Goal: Task Accomplishment & Management: Use online tool/utility

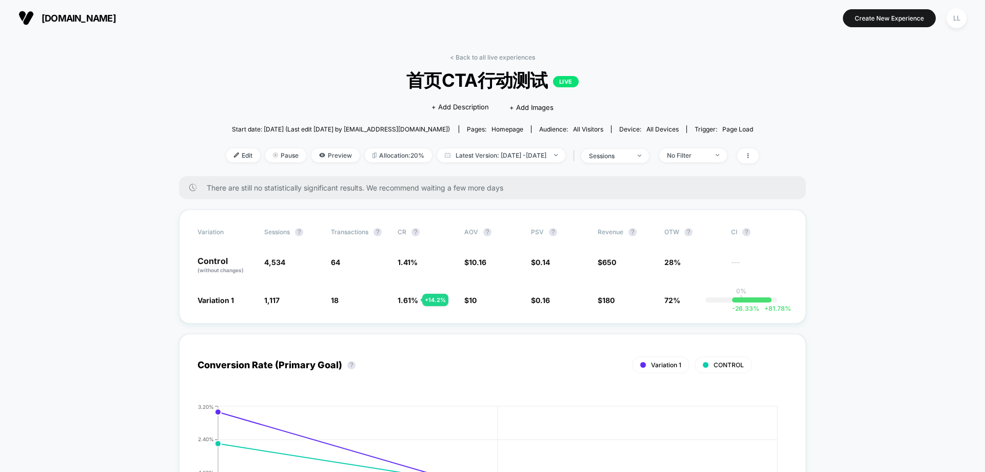
click at [51, 15] on span "[DOMAIN_NAME]" at bounding box center [79, 18] width 74 height 11
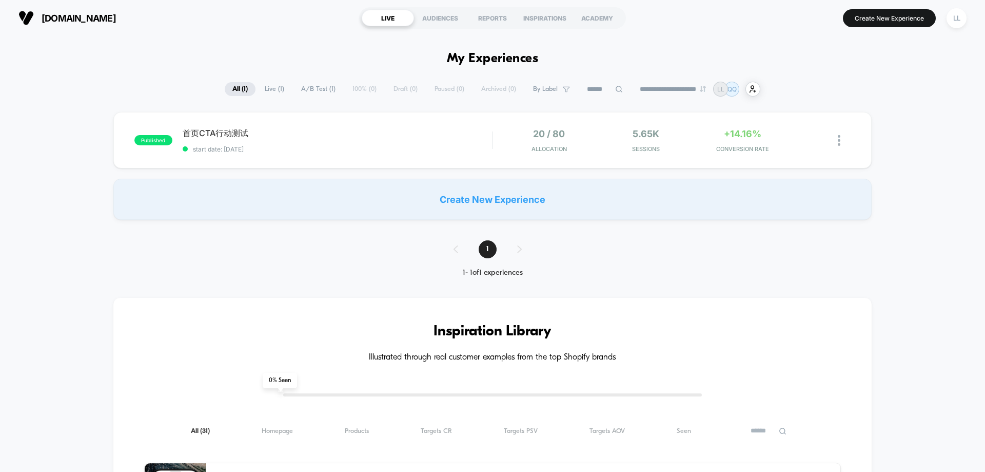
click at [314, 87] on span "A/B Test ( 1 )" at bounding box center [319, 89] width 50 height 14
type input "***"
click at [228, 133] on span "首页CTA行动测试 Click to edit experience details" at bounding box center [337, 133] width 309 height 11
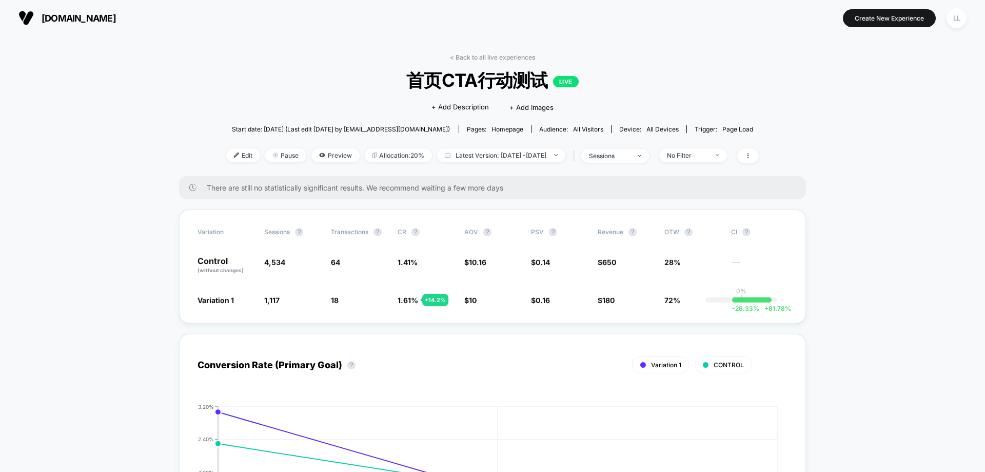
scroll to position [51, 0]
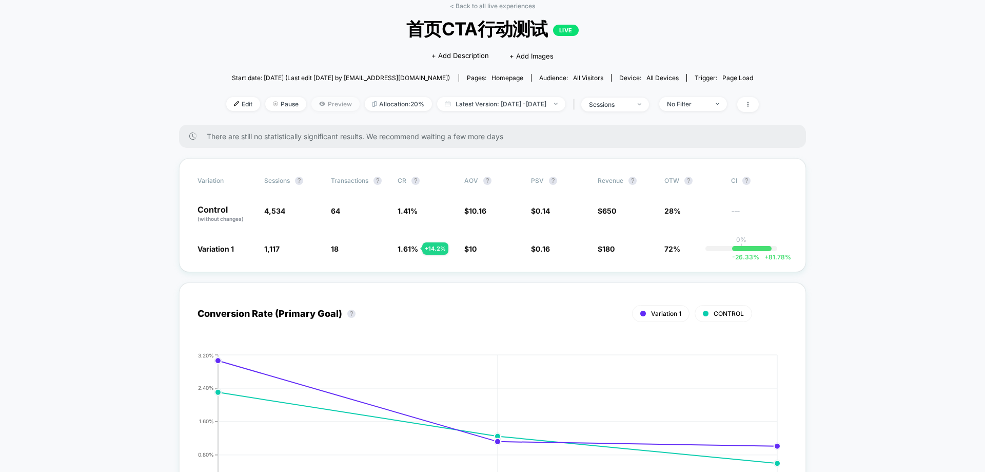
click at [312, 106] on span "Preview" at bounding box center [336, 104] width 48 height 14
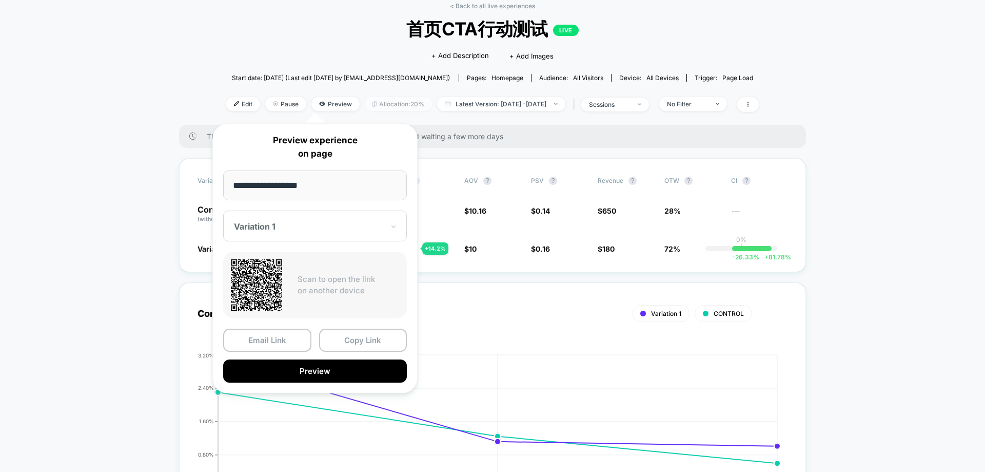
click at [375, 105] on span "Allocation: 20%" at bounding box center [398, 104] width 67 height 14
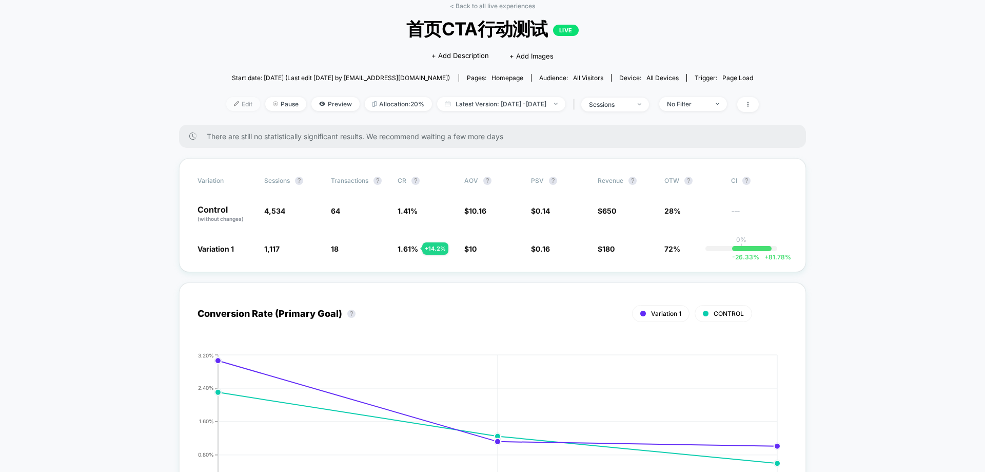
click at [234, 106] on img at bounding box center [236, 103] width 5 height 5
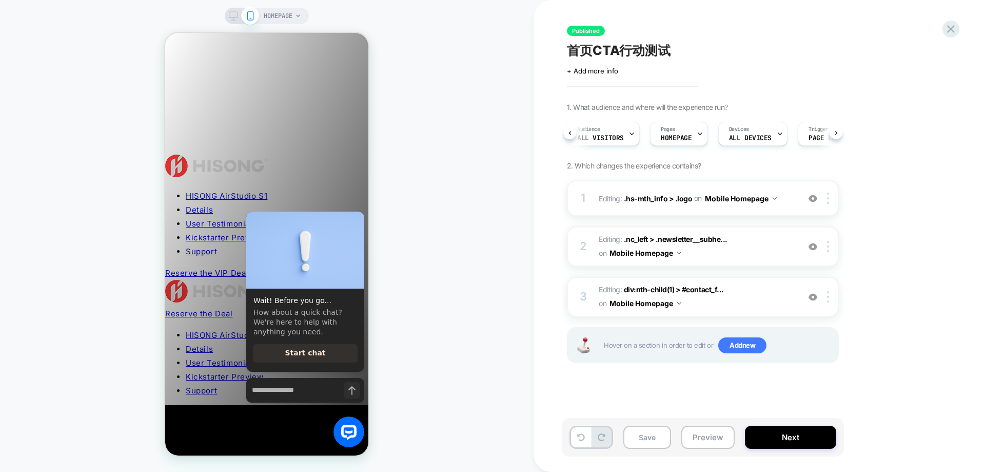
scroll to position [0, 40]
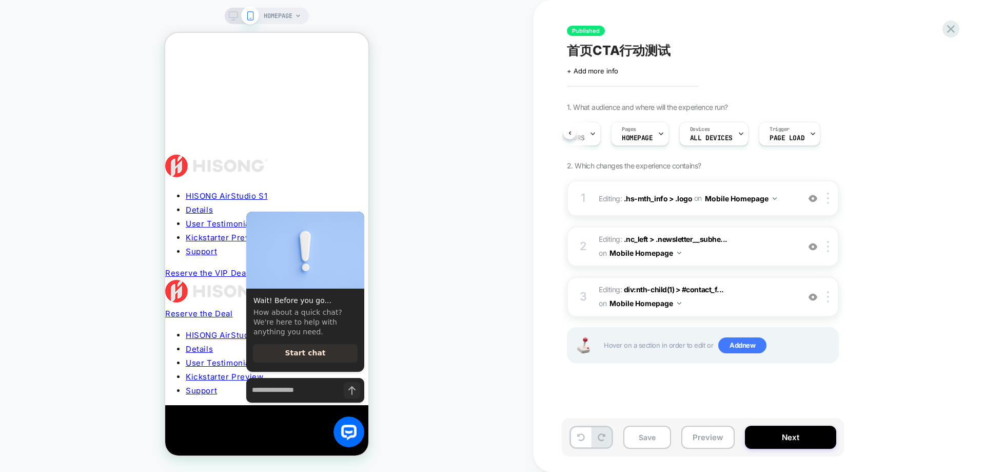
click at [837, 133] on div "Audience All Visitors Pages HOMEPAGE Devices ALL DEVICES Trigger Page Load" at bounding box center [703, 133] width 272 height 34
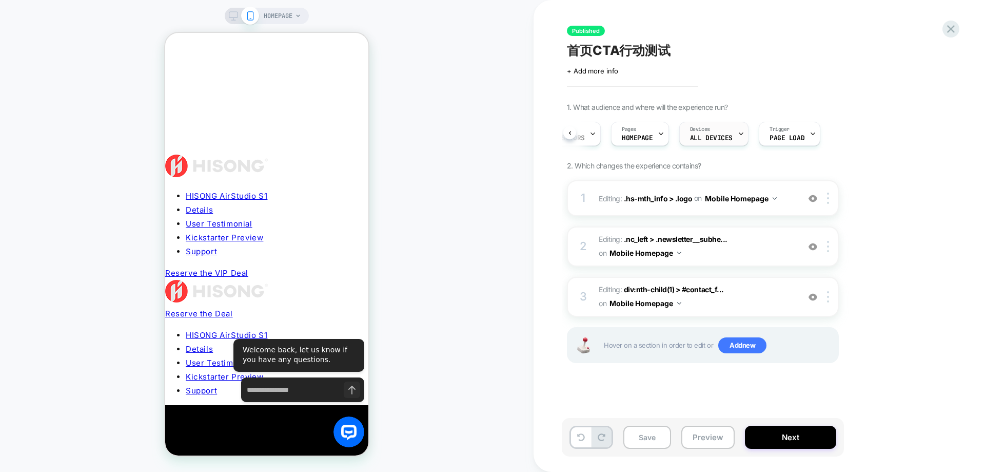
click at [732, 137] on div "Devices ALL DEVICES" at bounding box center [711, 133] width 63 height 23
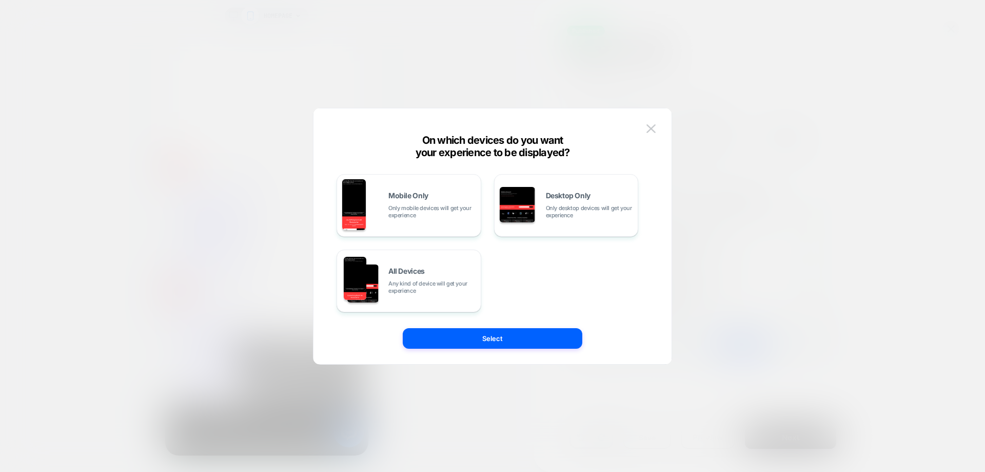
click at [659, 130] on div "On which devices do you want your experience to be displayed? Mobile Only Only …" at bounding box center [493, 241] width 358 height 245
click at [654, 127] on img at bounding box center [651, 128] width 9 height 9
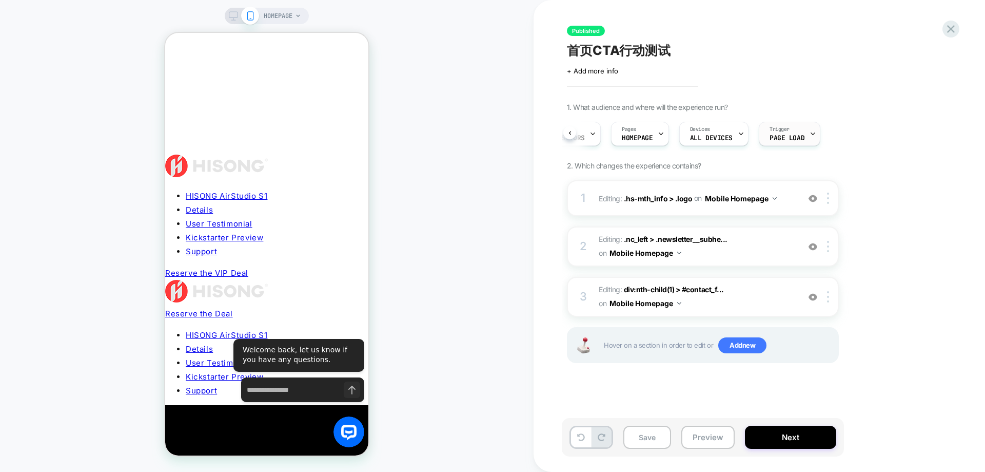
click at [795, 140] on span "Page Load" at bounding box center [787, 137] width 35 height 7
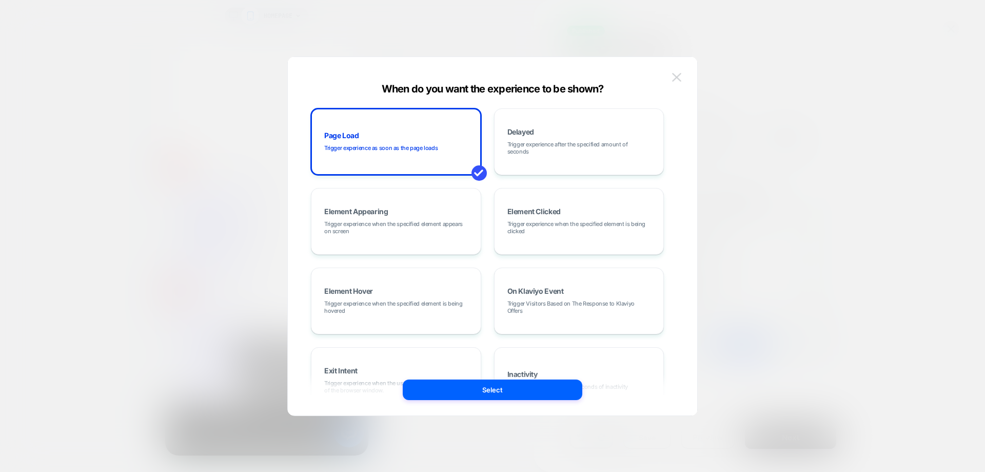
click at [678, 74] on img at bounding box center [676, 77] width 9 height 9
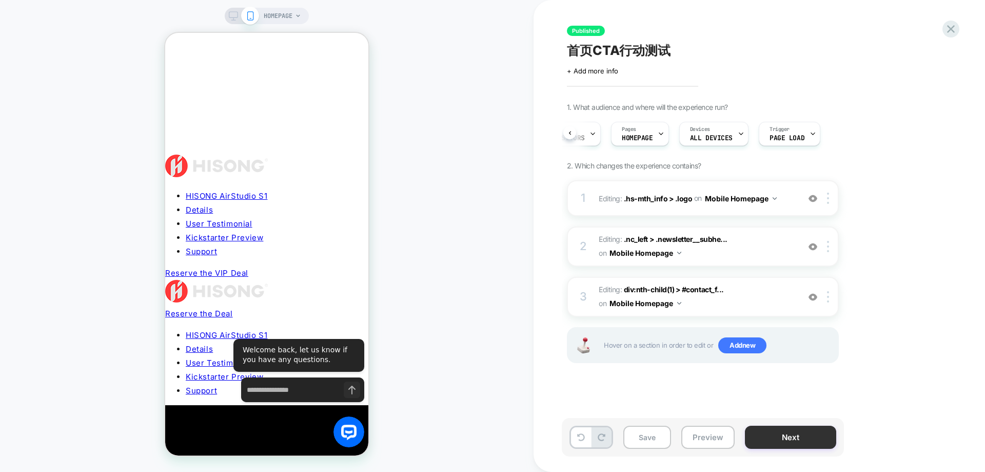
click at [781, 434] on button "Next" at bounding box center [790, 436] width 91 height 23
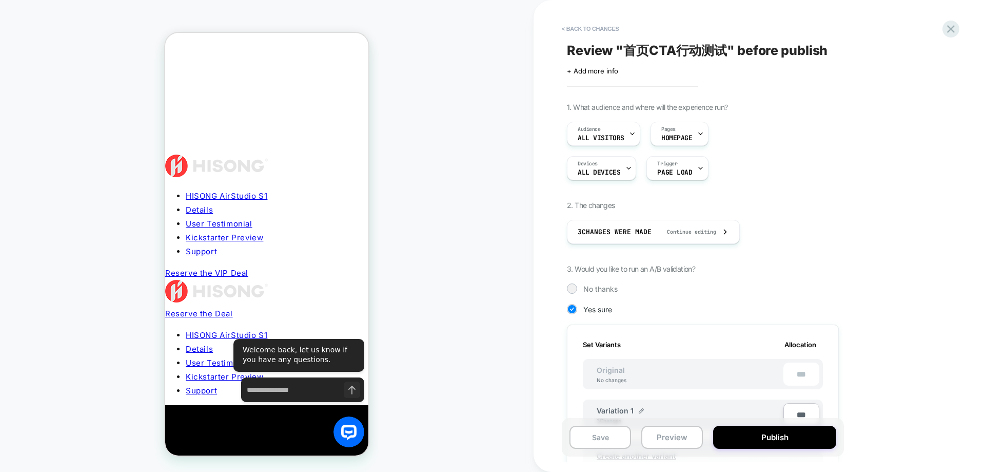
scroll to position [154, 0]
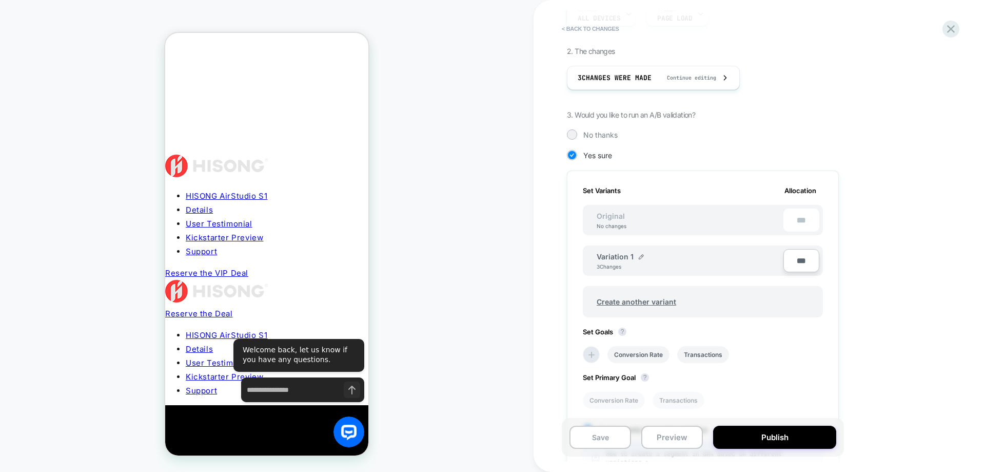
type input "***"
type input "**"
type input "***"
click at [914, 297] on div "1. What audience and where will the experience run? Audience All Visitors Pages…" at bounding box center [754, 262] width 375 height 627
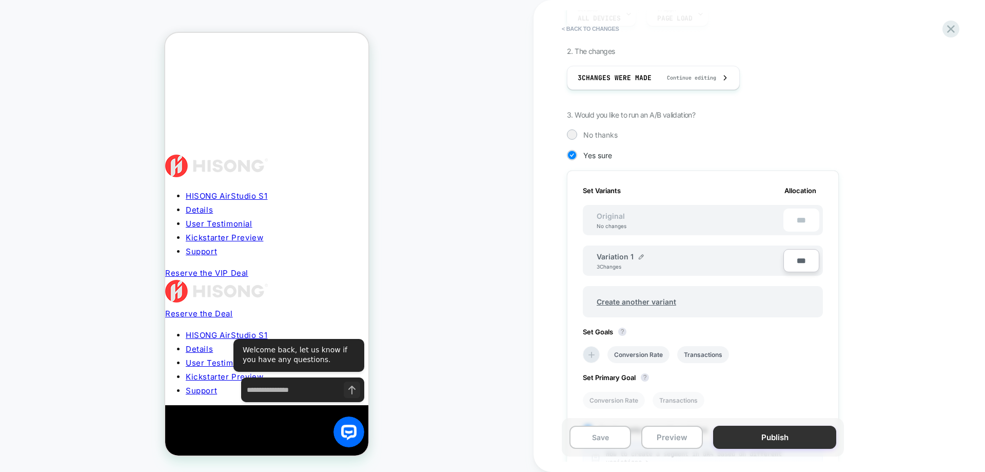
click at [793, 436] on button "Publish" at bounding box center [774, 436] width 123 height 23
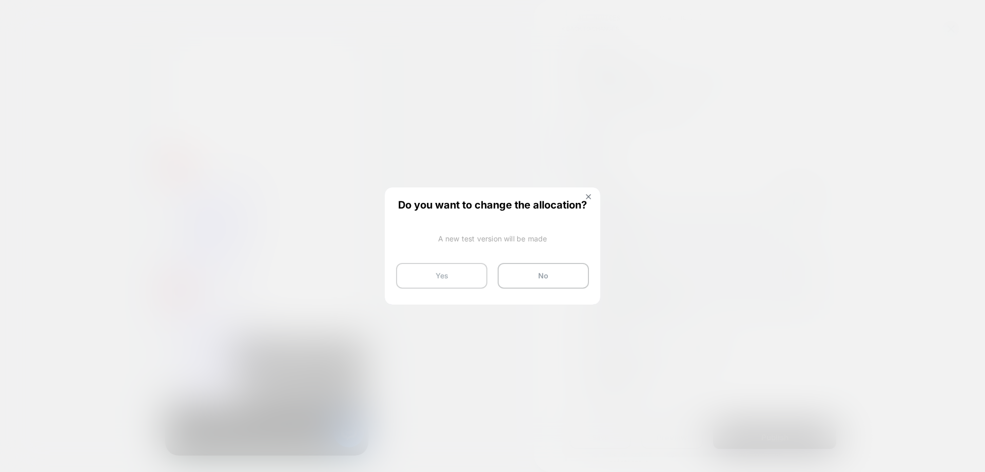
click at [456, 281] on button "Yes" at bounding box center [441, 276] width 91 height 26
click at [426, 276] on button "Yes" at bounding box center [441, 276] width 91 height 26
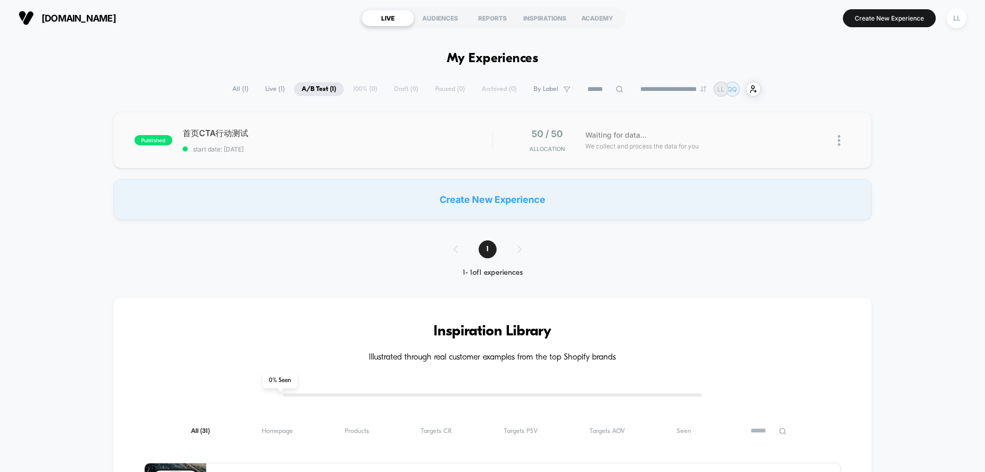
click at [286, 123] on div "published 首页CTA行动测试 start date: 9/28/2025 50 / 50 Allocation Waiting for data..…" at bounding box center [492, 140] width 758 height 56
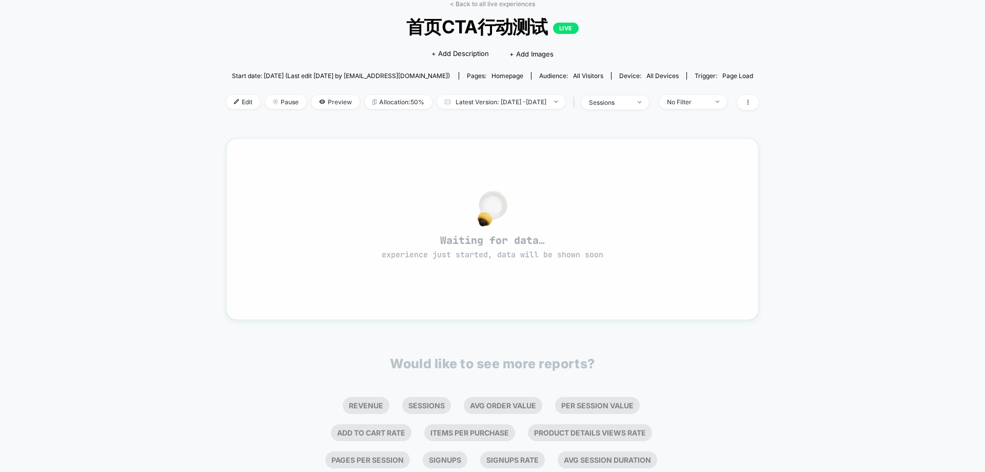
scroll to position [142, 0]
